Goal: Information Seeking & Learning: Find specific page/section

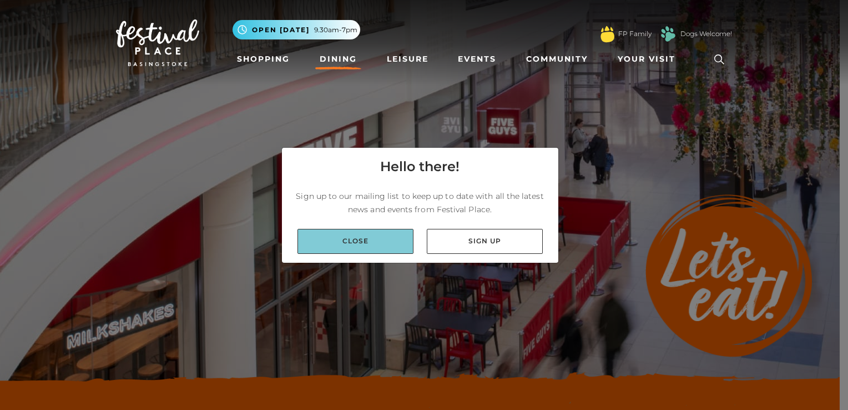
click at [370, 246] on link "Close" at bounding box center [356, 241] width 116 height 25
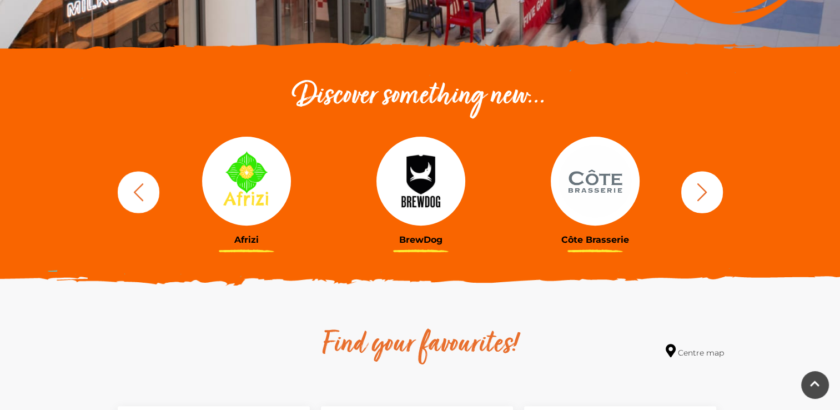
scroll to position [333, 0]
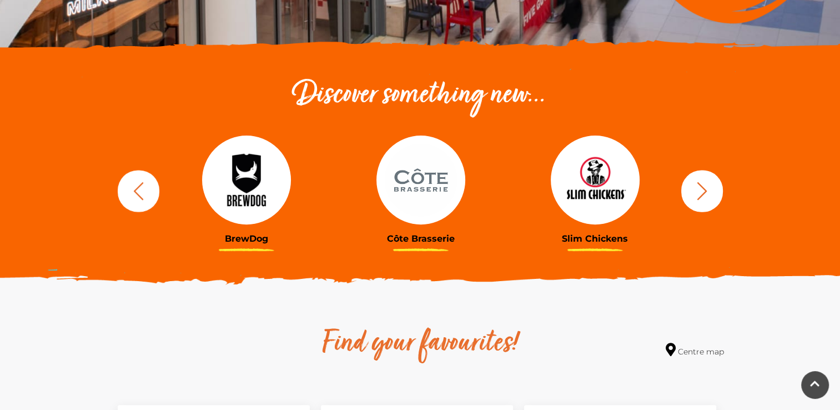
click at [713, 178] on button "button" at bounding box center [702, 191] width 42 height 42
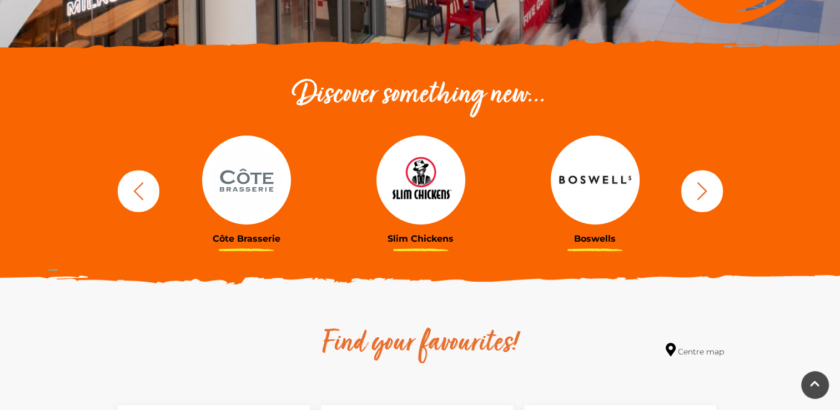
click at [709, 183] on icon "button" at bounding box center [702, 190] width 21 height 21
click at [702, 199] on icon "button" at bounding box center [702, 190] width 21 height 21
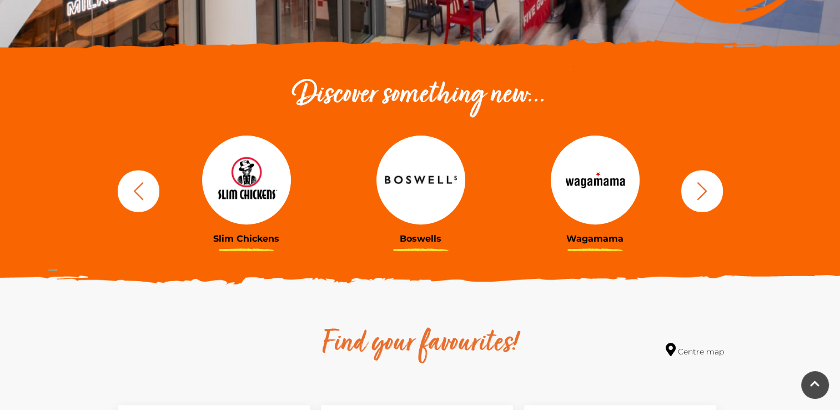
click at [702, 199] on icon "button" at bounding box center [702, 190] width 21 height 21
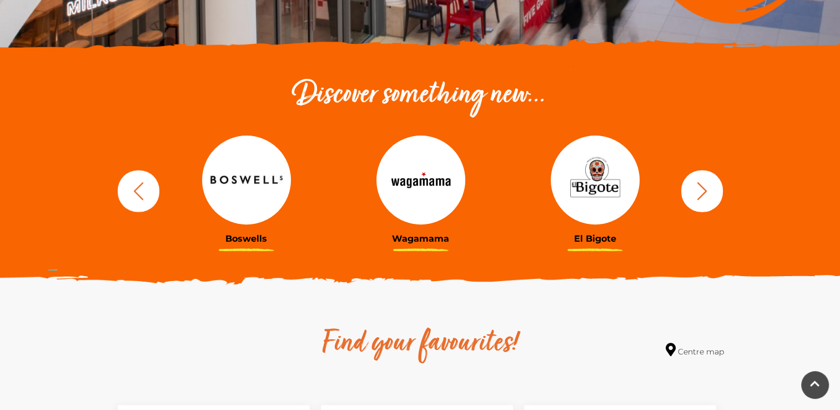
click at [702, 199] on icon "button" at bounding box center [702, 190] width 21 height 21
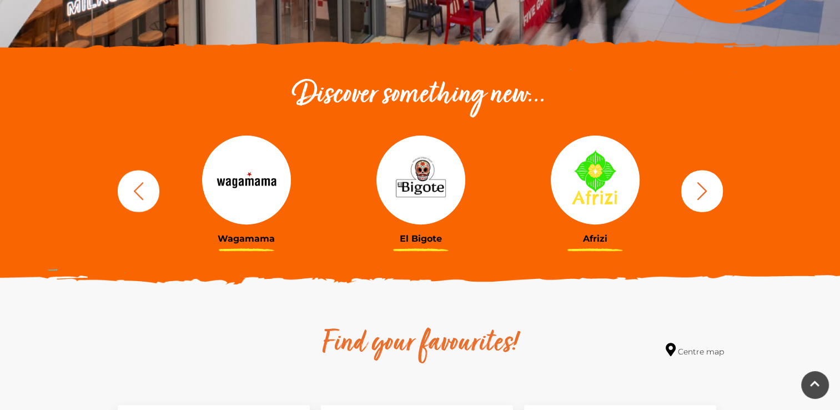
click at [702, 199] on icon "button" at bounding box center [702, 190] width 21 height 21
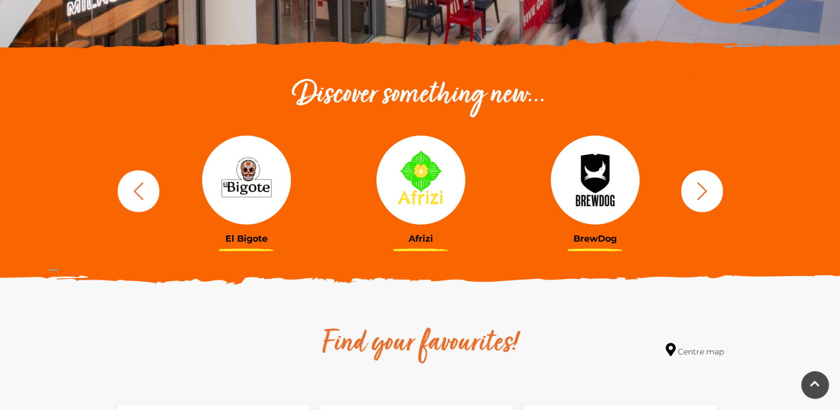
click at [702, 199] on icon "button" at bounding box center [702, 190] width 21 height 21
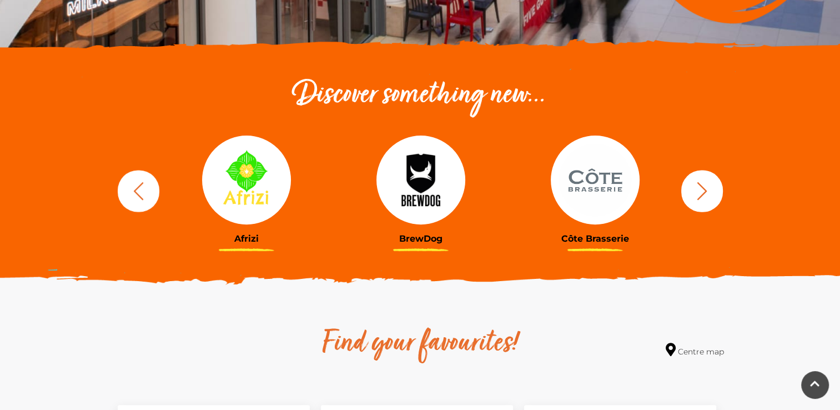
click at [702, 199] on icon "button" at bounding box center [702, 190] width 21 height 21
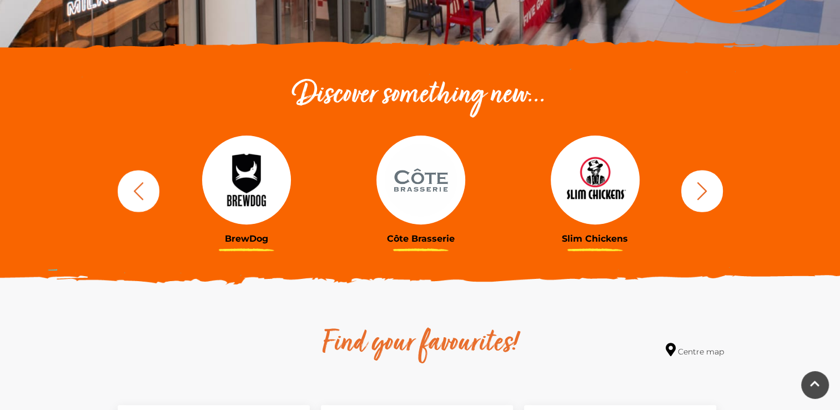
click at [702, 199] on icon "button" at bounding box center [702, 190] width 21 height 21
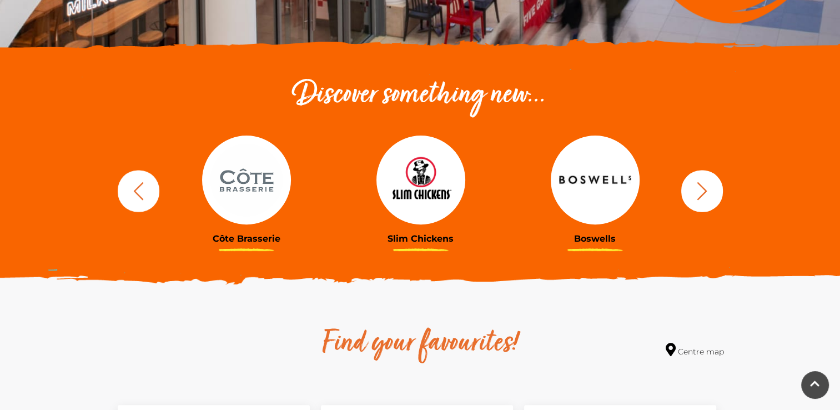
click at [702, 199] on icon "button" at bounding box center [702, 190] width 21 height 21
click at [439, 177] on img at bounding box center [420, 179] width 89 height 89
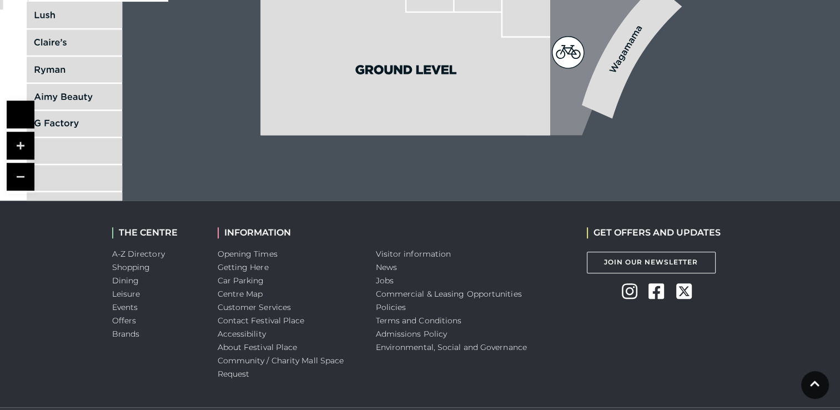
scroll to position [977, 0]
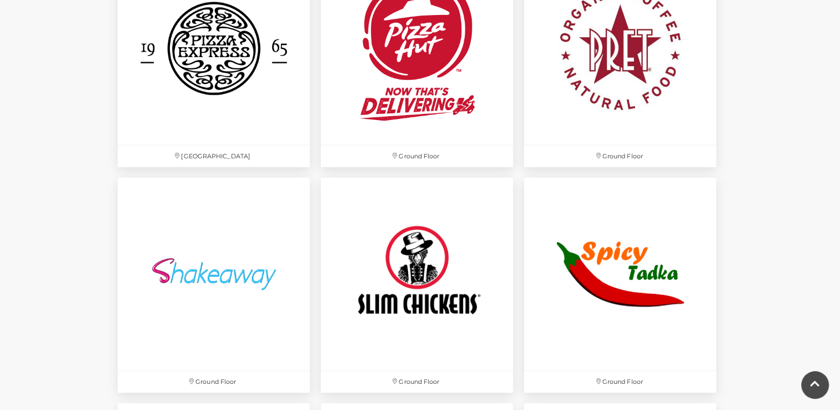
scroll to position [3042, 0]
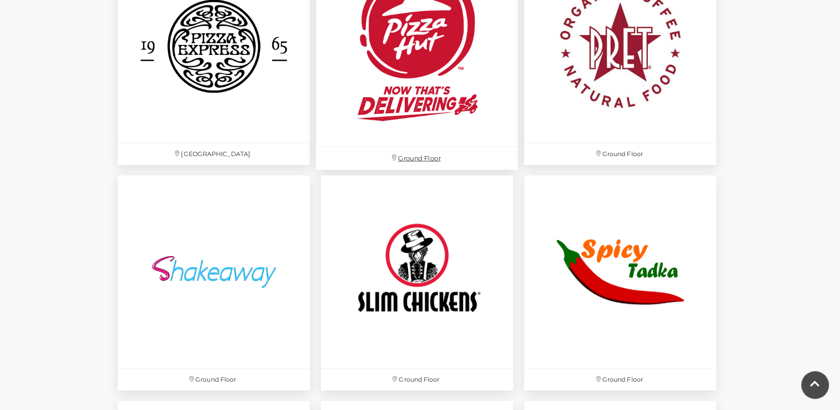
click at [446, 117] on img at bounding box center [417, 46] width 202 height 202
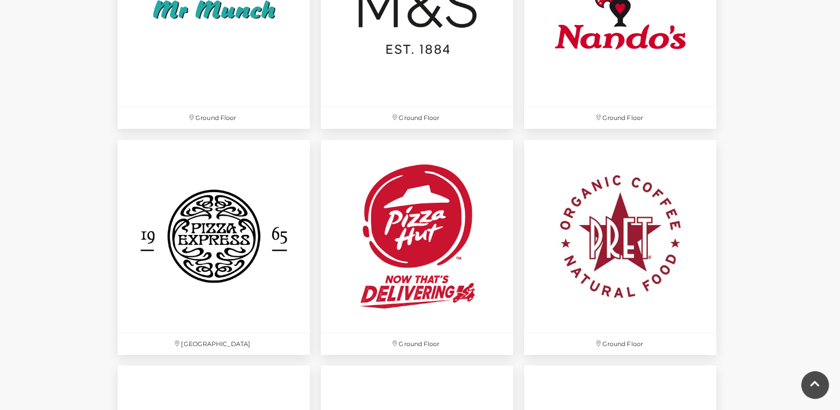
scroll to position [2847, 0]
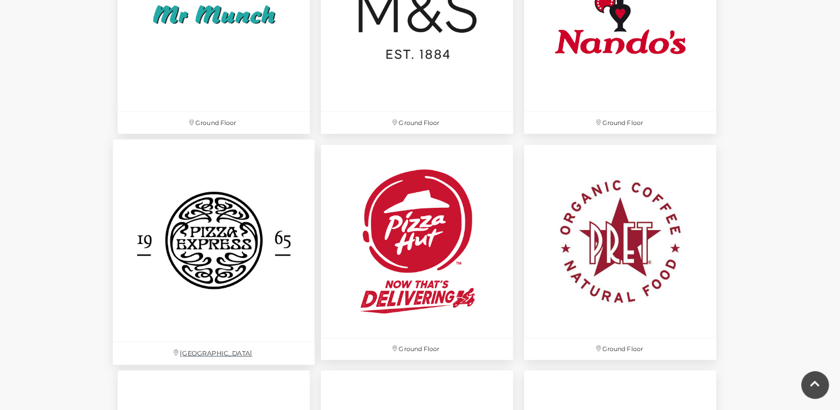
click at [241, 352] on p "[GEOGRAPHIC_DATA]" at bounding box center [214, 353] width 202 height 23
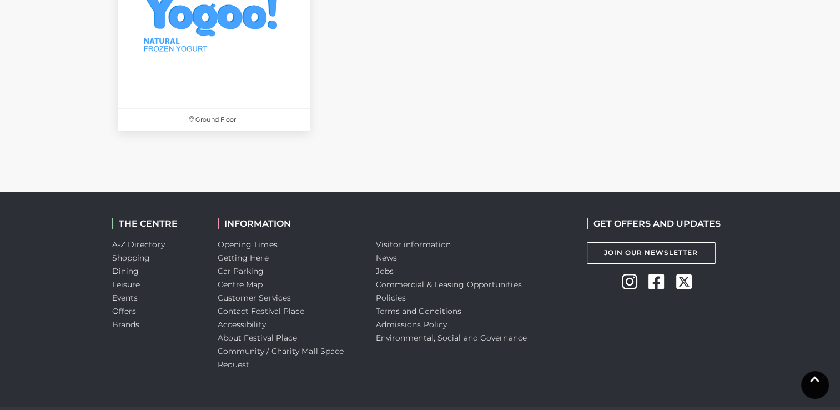
scroll to position [4010, 0]
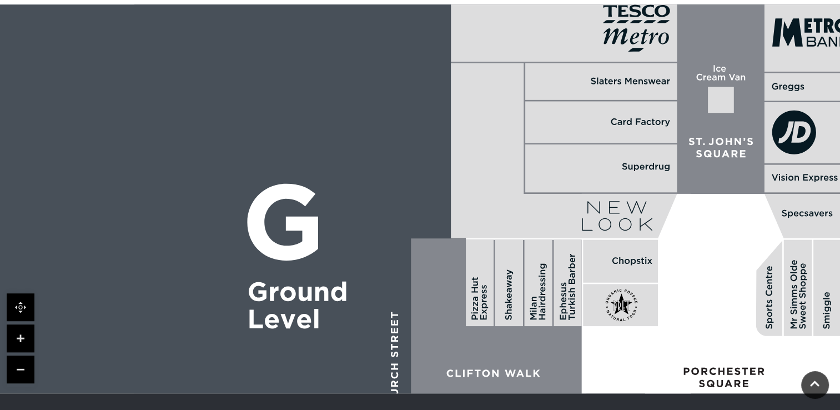
scroll to position [688, 0]
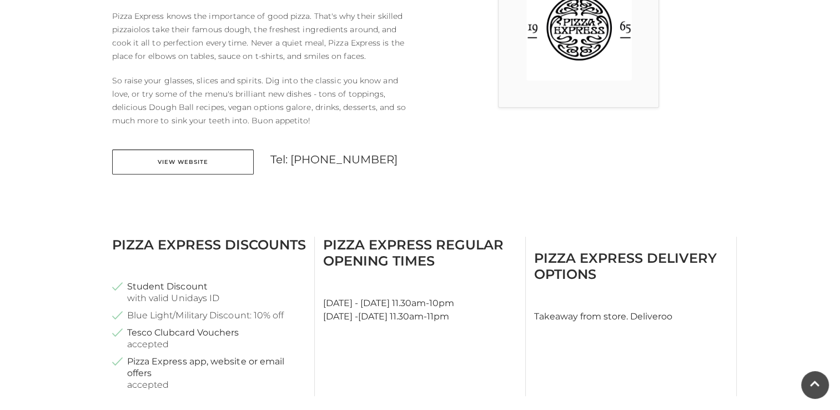
scroll to position [377, 0]
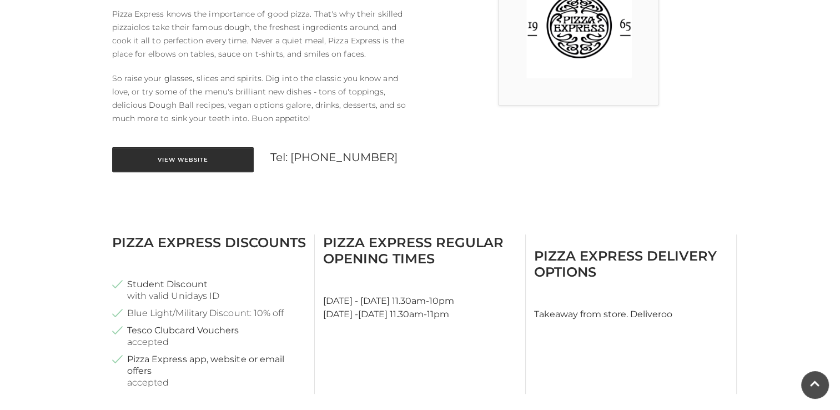
click at [193, 164] on link "View Website" at bounding box center [183, 159] width 142 height 25
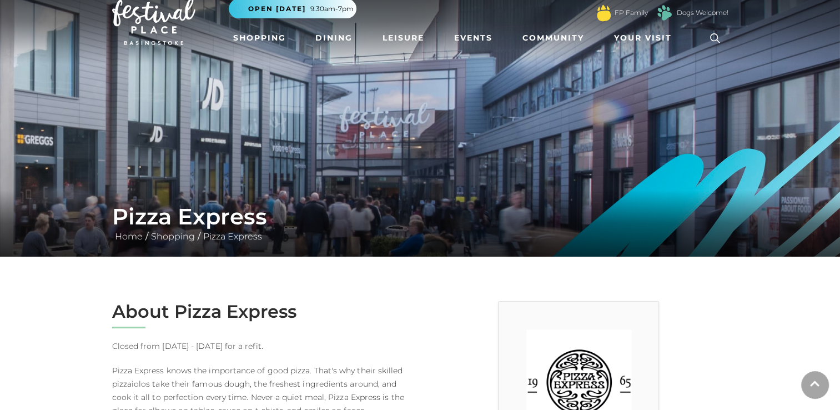
scroll to position [0, 0]
